Goal: Task Accomplishment & Management: Use online tool/utility

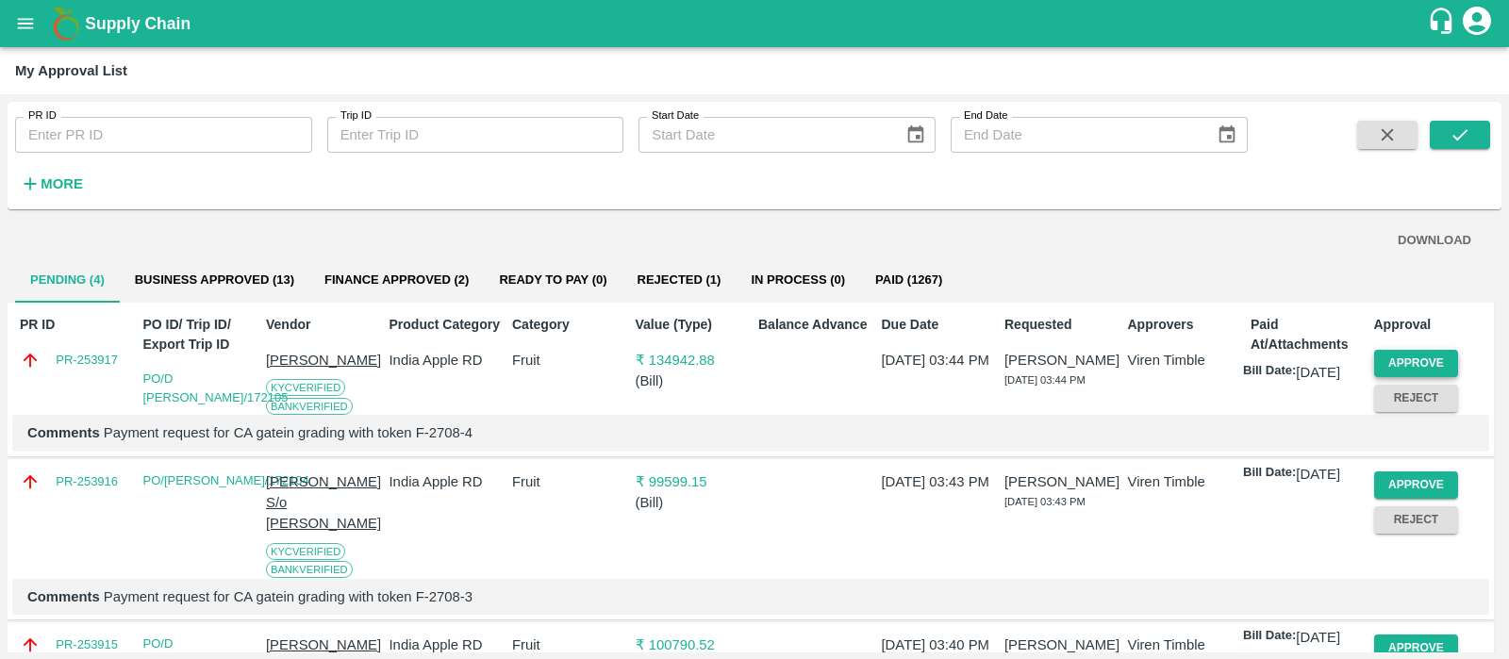
click at [1429, 368] on button "Approve" at bounding box center [1416, 363] width 85 height 27
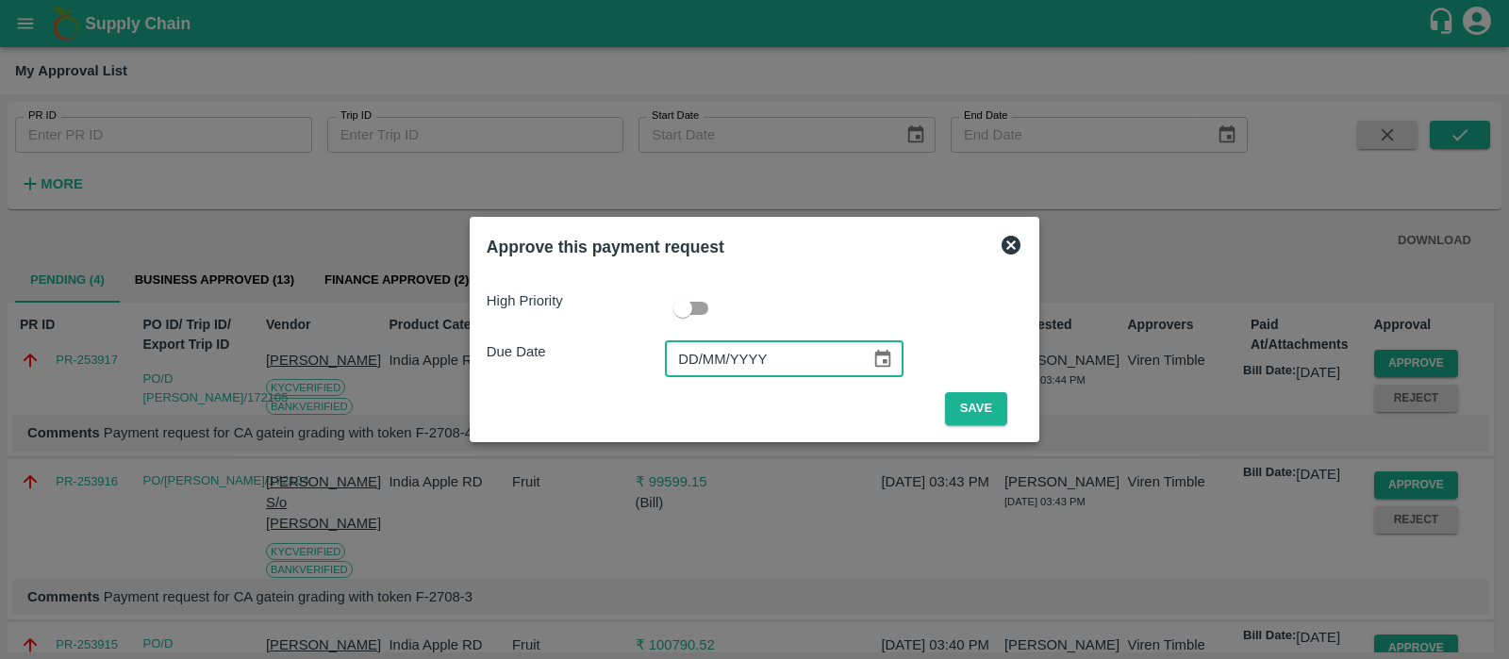
click at [696, 375] on input "DD/MM/YYYY" at bounding box center [761, 359] width 192 height 36
type input "[DATE]"
click at [954, 400] on button "Save" at bounding box center [976, 408] width 62 height 33
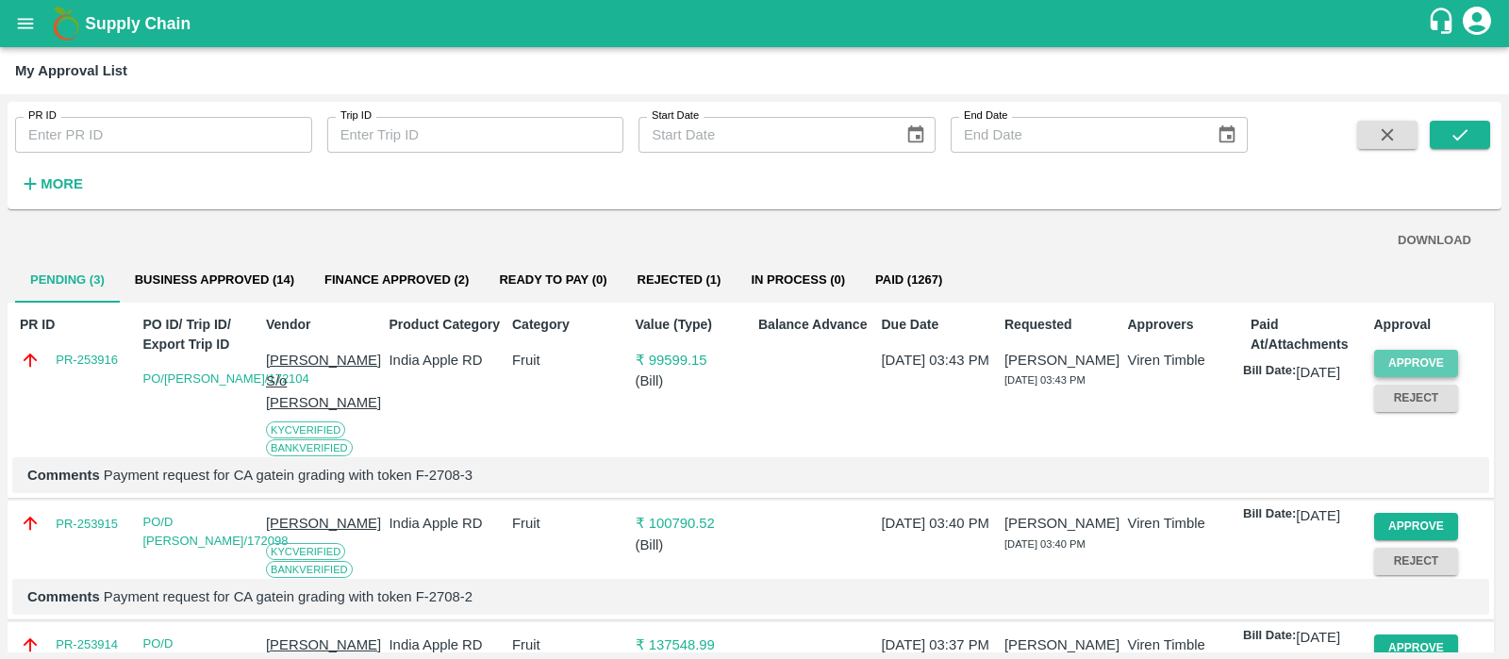
click at [1400, 364] on button "Approve" at bounding box center [1416, 363] width 85 height 27
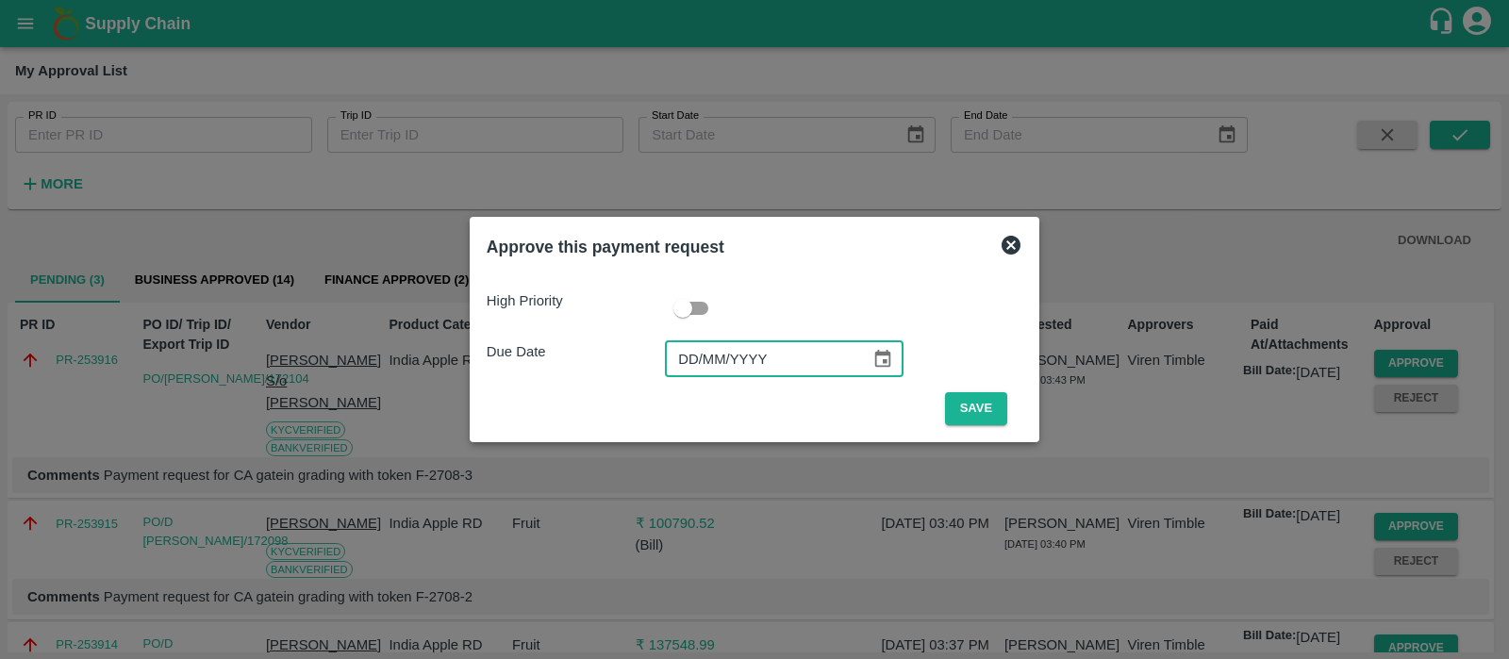
click at [699, 350] on input "DD/MM/YYYY" at bounding box center [761, 359] width 192 height 36
type input "[DATE]"
click at [977, 419] on button "Save" at bounding box center [976, 408] width 62 height 33
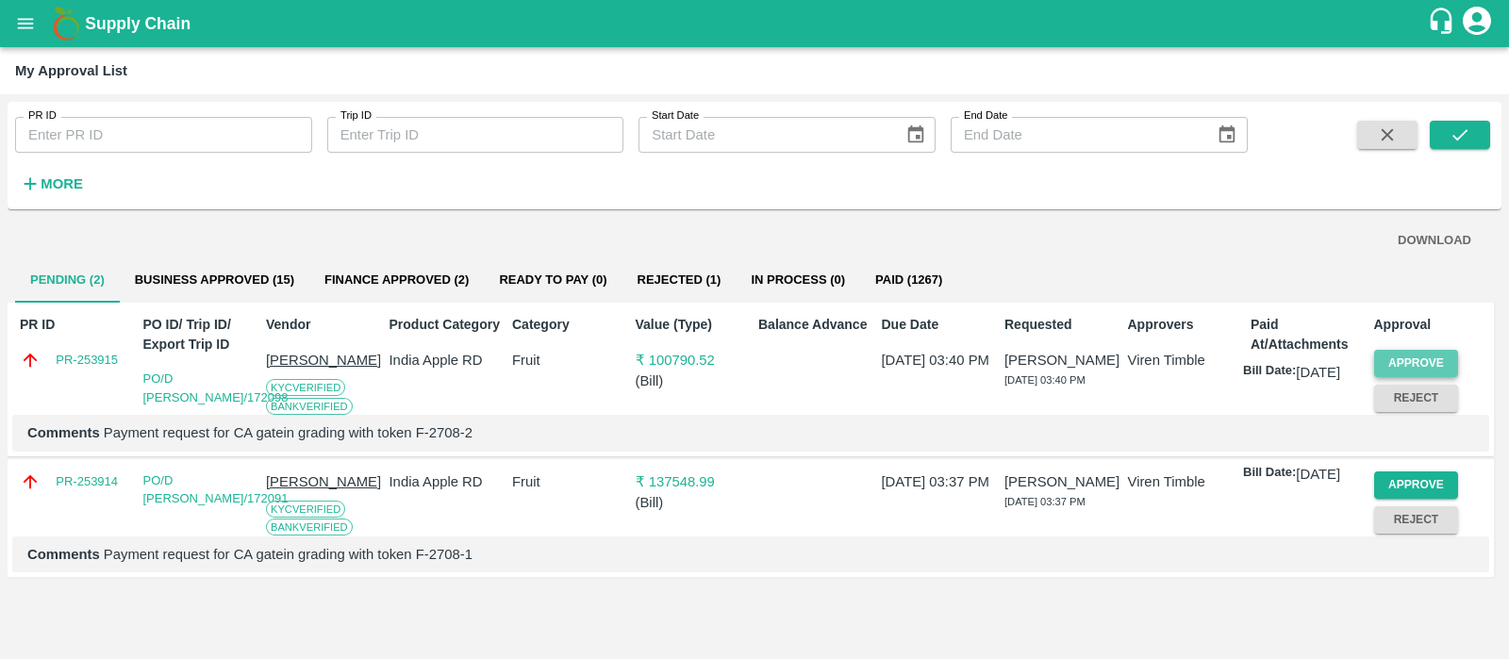
click at [1415, 355] on button "Approve" at bounding box center [1416, 363] width 85 height 27
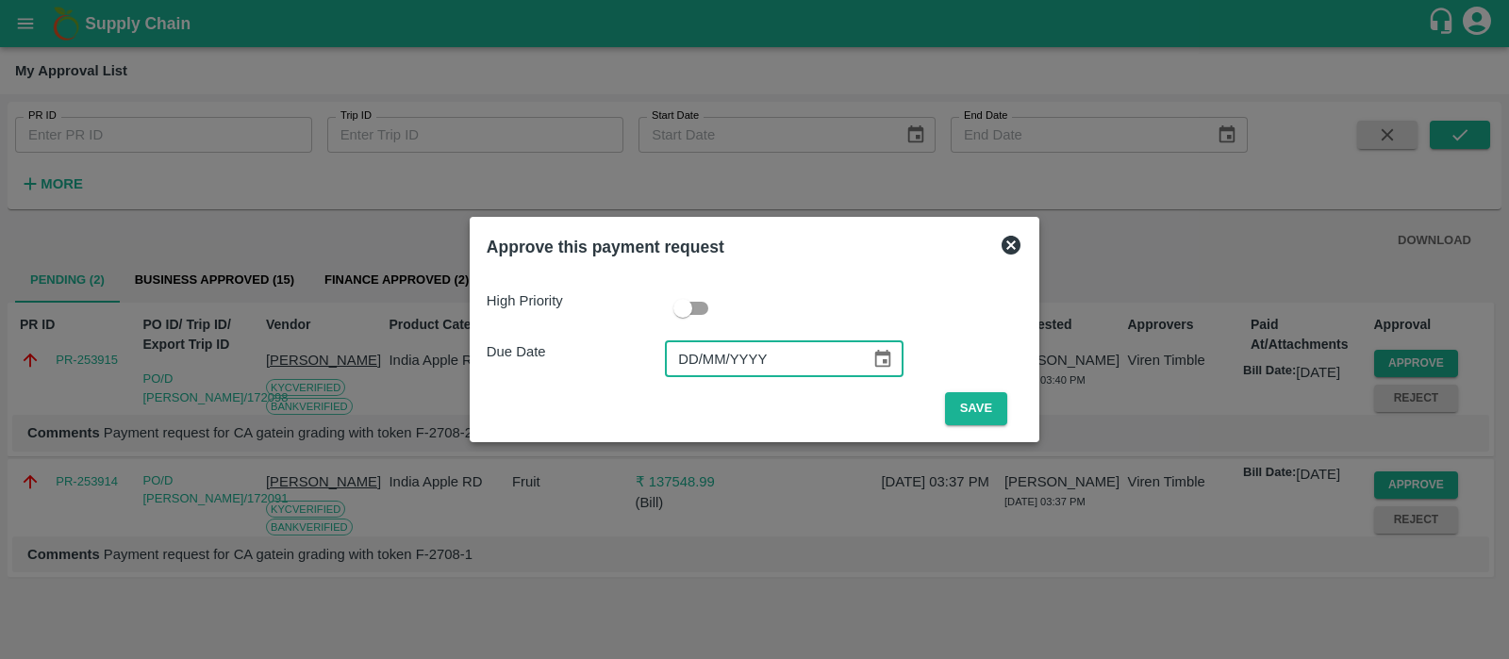
click at [688, 365] on input "DD/MM/YYYY" at bounding box center [761, 359] width 192 height 36
type input "[DATE]"
click at [965, 404] on button "Save" at bounding box center [976, 408] width 62 height 33
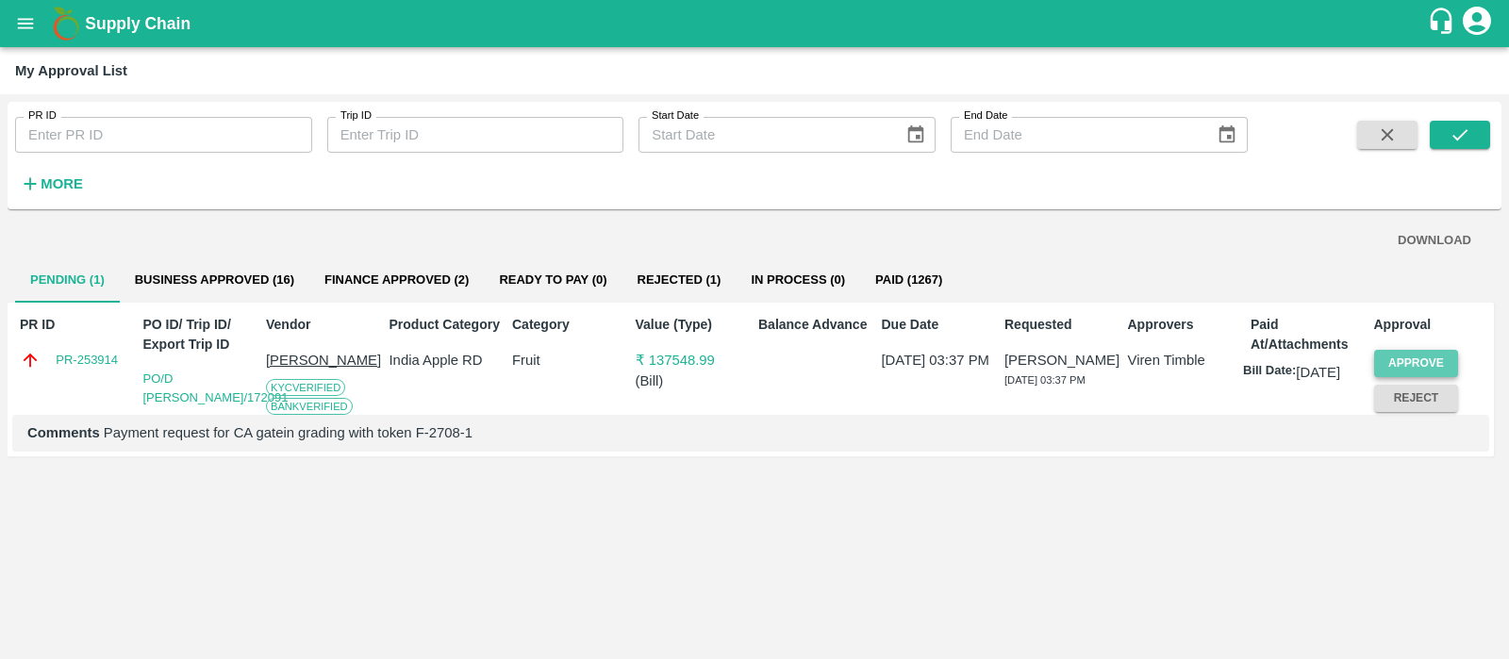
click at [1429, 355] on button "Approve" at bounding box center [1416, 363] width 85 height 27
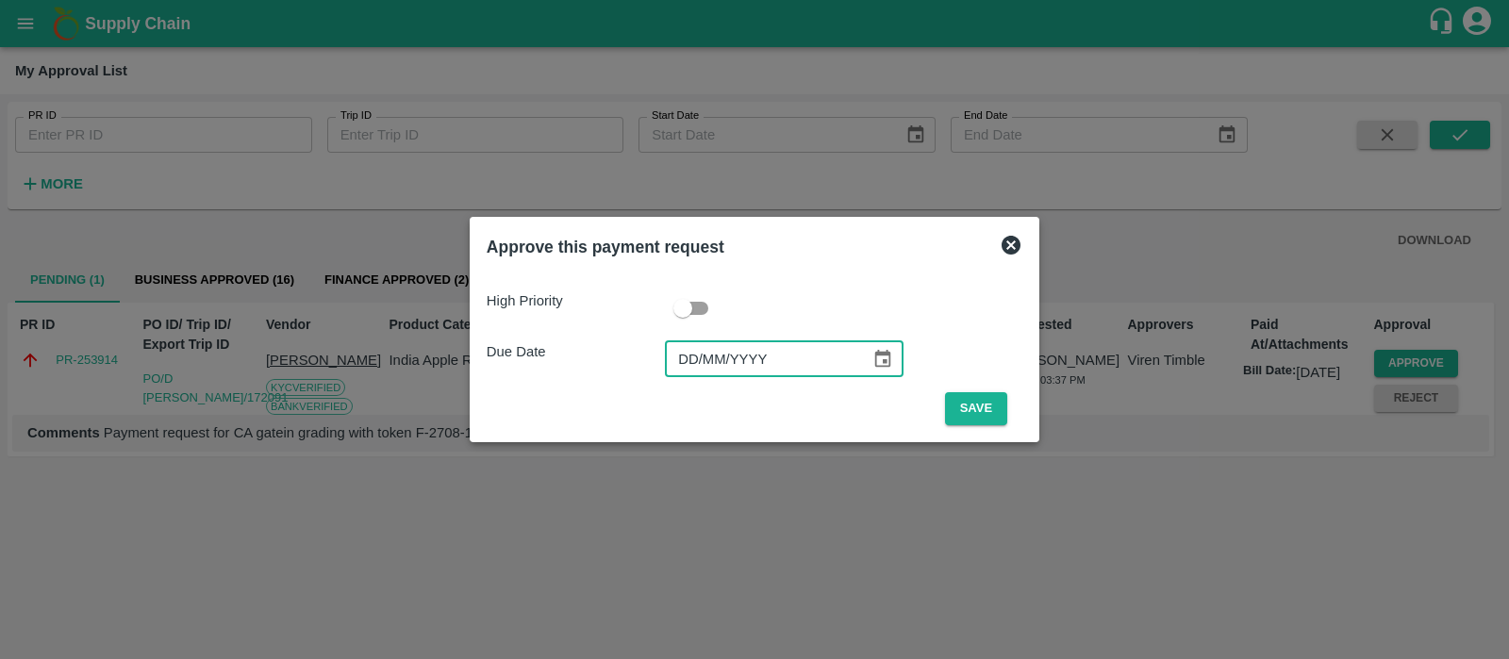
click at [689, 366] on input "DD/MM/YYYY" at bounding box center [761, 359] width 192 height 36
type input "[DATE]"
click at [971, 407] on button "Save" at bounding box center [976, 408] width 62 height 33
